Goal: Task Accomplishment & Management: Use online tool/utility

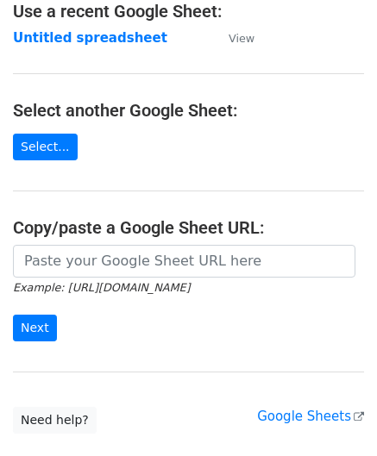
scroll to position [226, 0]
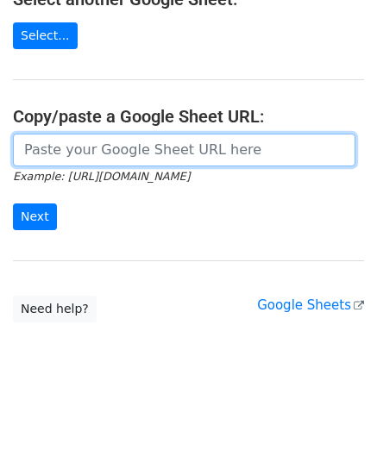
click at [66, 151] on input "url" at bounding box center [184, 150] width 342 height 33
paste input "https://docs.google.com/spreadsheets/d/1S-KbIrorauVs63mwNZcmayeTZnfTTU3Y1GmWTz1…"
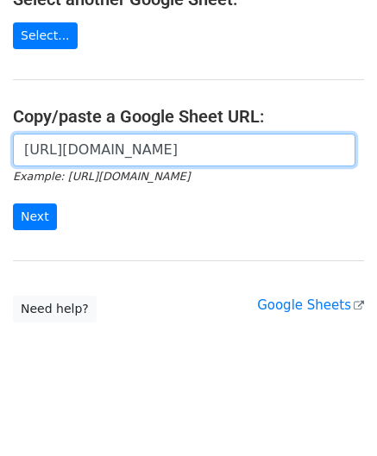
scroll to position [0, 383]
type input "https://docs.google.com/spreadsheets/d/1S-KbIrorauVs63mwNZcmayeTZnfTTU3Y1GmWTz1…"
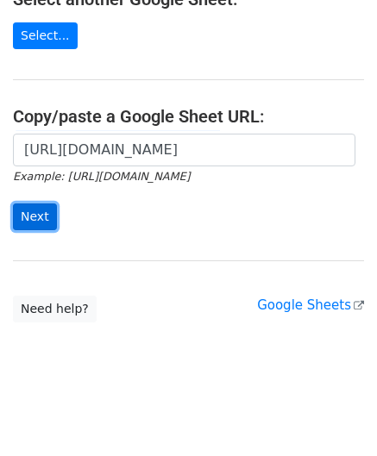
click at [28, 208] on input "Next" at bounding box center [35, 216] width 44 height 27
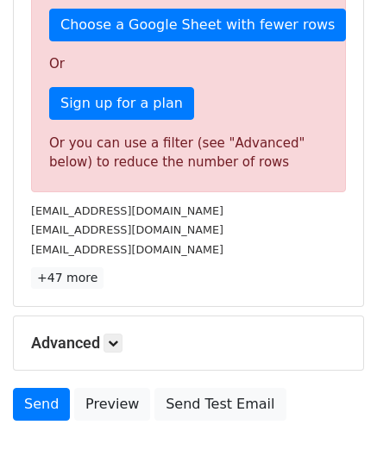
scroll to position [582, 0]
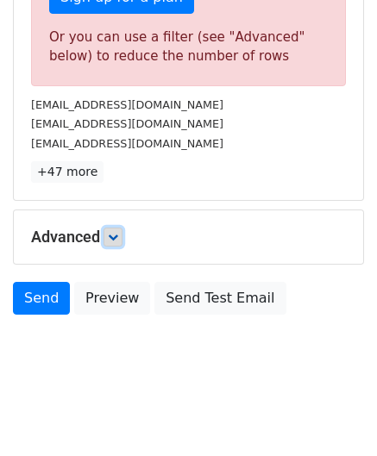
click at [118, 232] on icon at bounding box center [113, 237] width 10 height 10
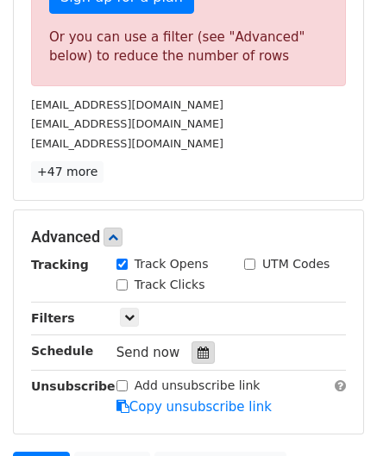
click at [197, 347] on icon at bounding box center [202, 353] width 11 height 12
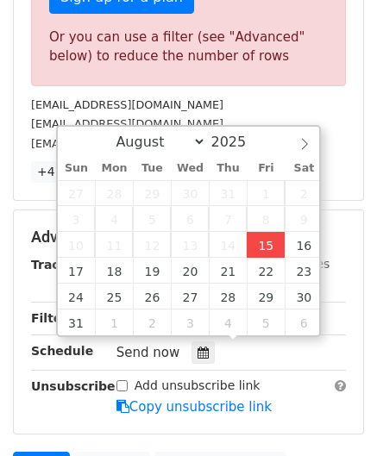
type input "[DATE] 12:00"
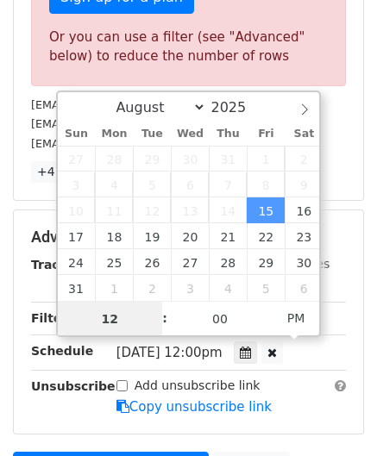
paste input "0"
type input "10"
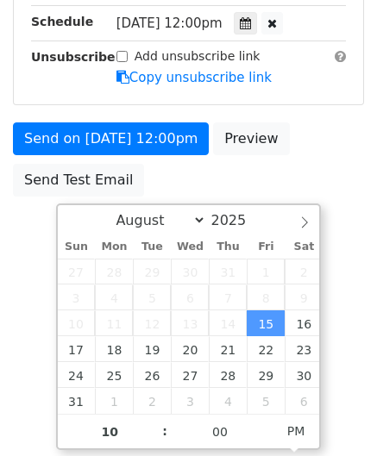
type input "[DATE] 22:00"
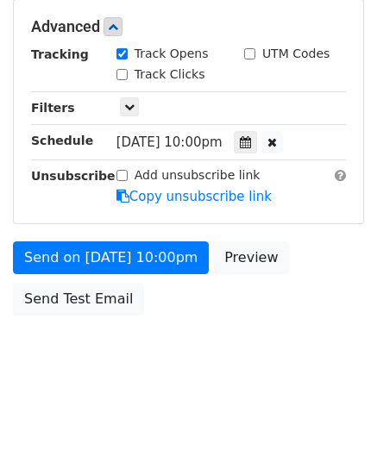
scroll to position [791, 0]
